Goal: Information Seeking & Learning: Learn about a topic

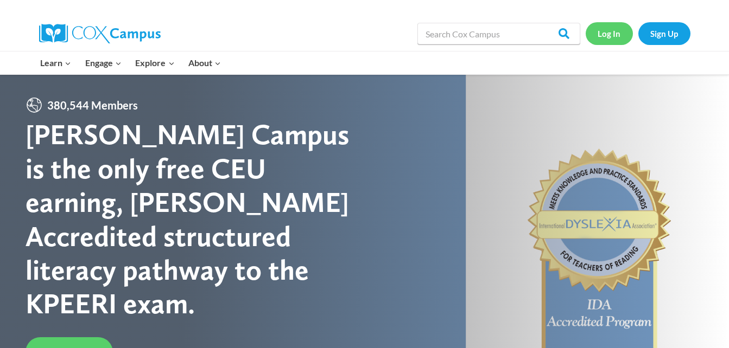
click at [609, 33] on link "Log In" at bounding box center [609, 33] width 47 height 22
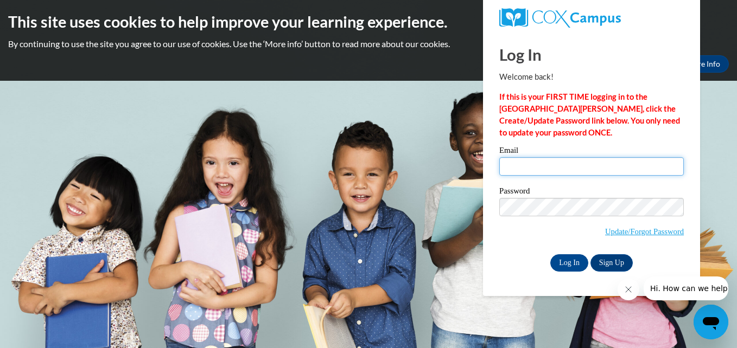
click at [539, 172] on input "Email" at bounding box center [591, 166] width 185 height 18
type input "VFALLA2014@ICLOUD.COM"
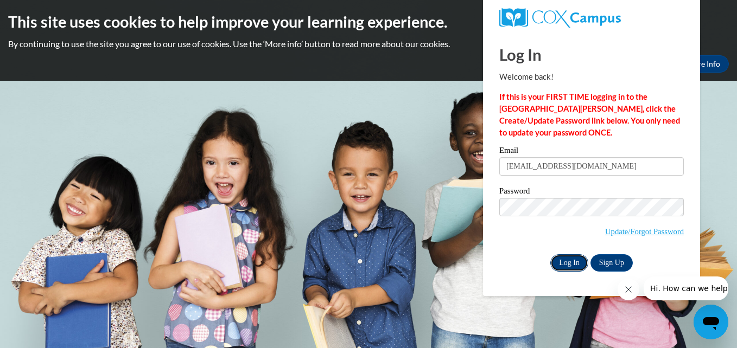
click at [574, 263] on input "Log In" at bounding box center [569, 263] width 38 height 17
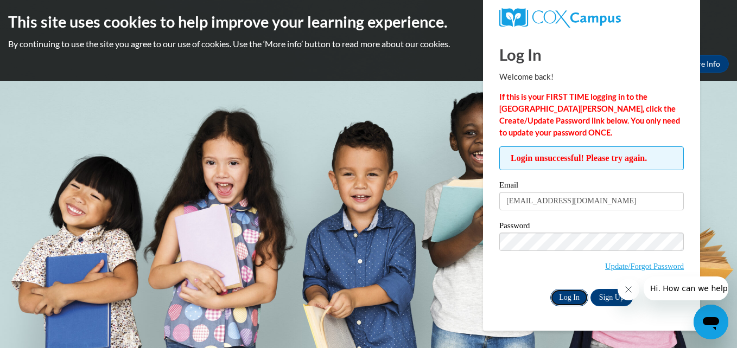
click at [562, 290] on input "Log In" at bounding box center [569, 297] width 38 height 17
click at [563, 294] on input "Log In" at bounding box center [569, 297] width 38 height 17
click at [568, 301] on input "Log In" at bounding box center [569, 297] width 38 height 17
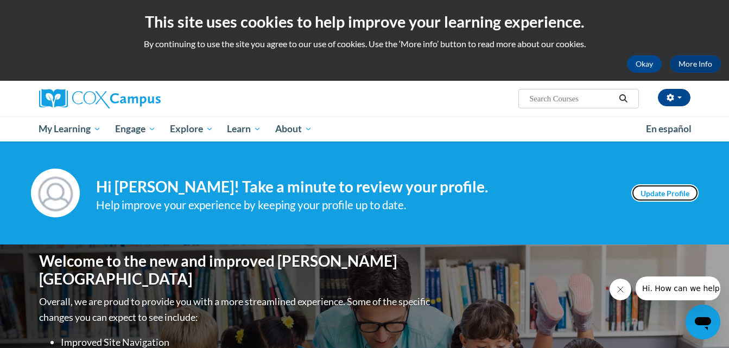
click at [651, 193] on link "Update Profile" at bounding box center [664, 193] width 67 height 17
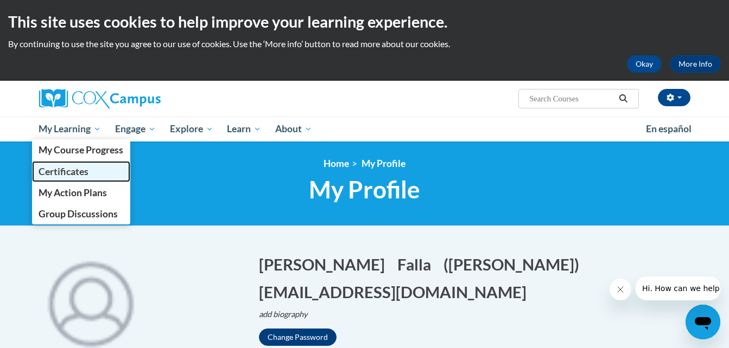
click at [64, 174] on span "Certificates" at bounding box center [64, 171] width 50 height 11
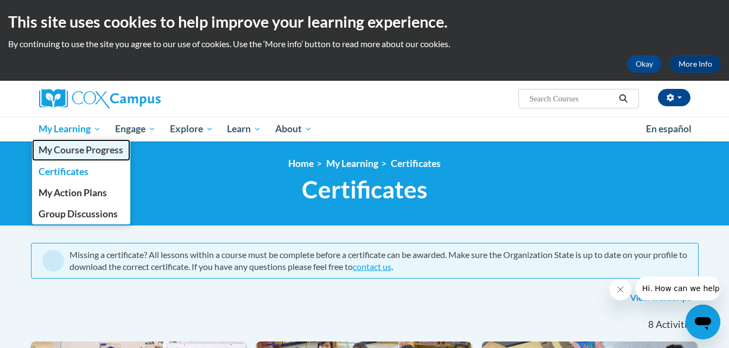
click at [68, 151] on span "My Course Progress" at bounding box center [81, 149] width 85 height 11
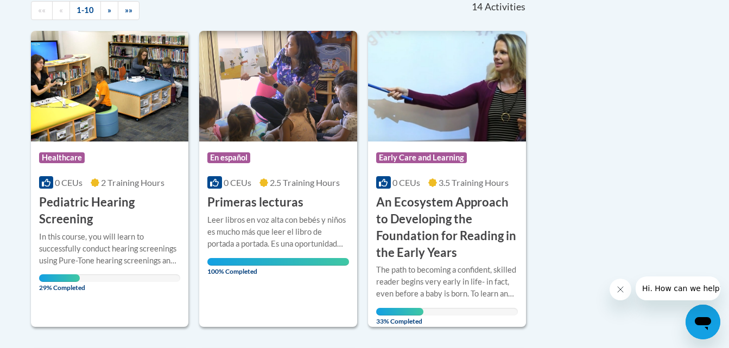
scroll to position [258, 0]
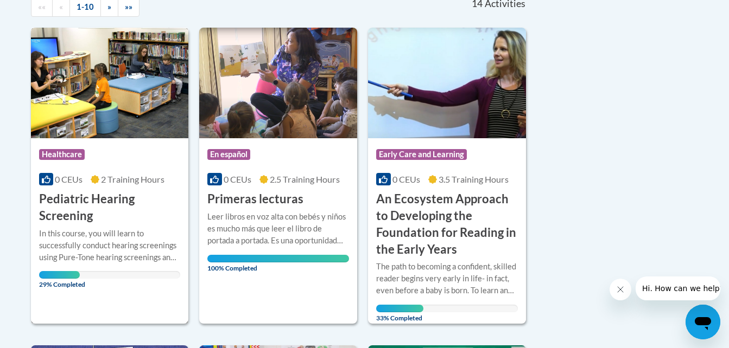
click at [87, 259] on div "In this course, you will learn to successfully conduct hearing screenings using…" at bounding box center [110, 246] width 142 height 36
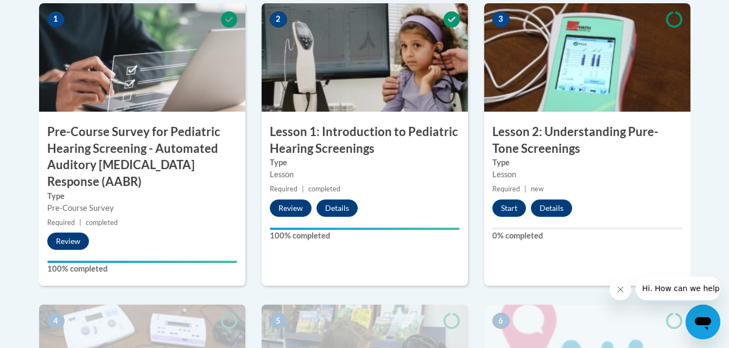
scroll to position [364, 0]
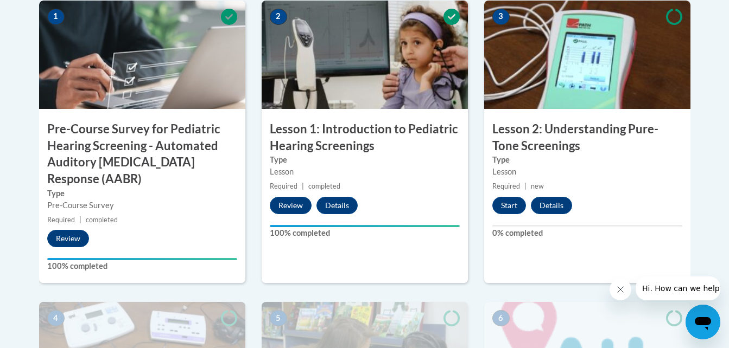
drag, startPoint x: 733, startPoint y: 133, endPoint x: 475, endPoint y: 257, distance: 286.4
click at [475, 257] on div "2 Lesson 1: Introduction to Pediatric Hearing Screenings Type Lesson Required |…" at bounding box center [364, 152] width 223 height 302
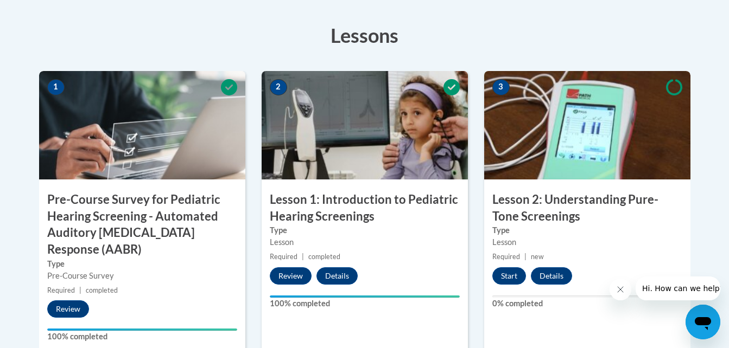
scroll to position [303, 0]
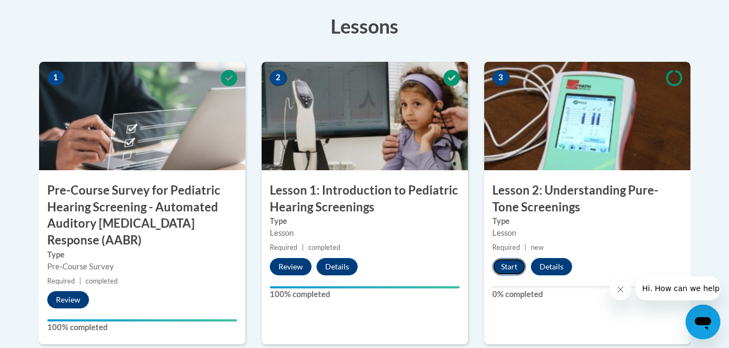
click at [506, 266] on button "Start" at bounding box center [509, 266] width 34 height 17
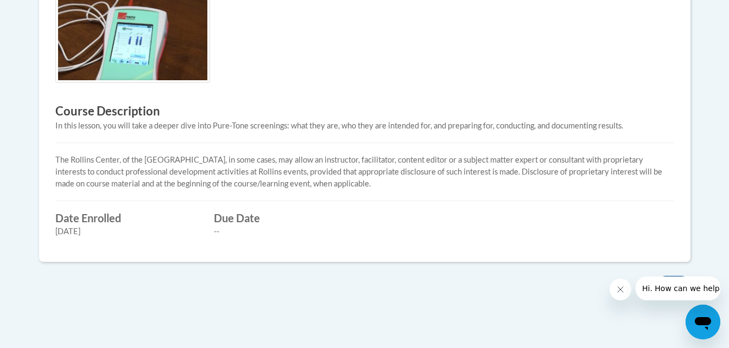
scroll to position [399, 0]
